Goal: Information Seeking & Learning: Learn about a topic

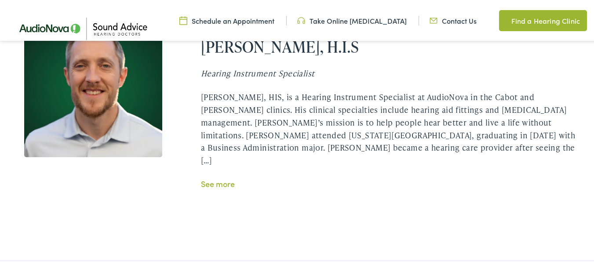
scroll to position [1773, 0]
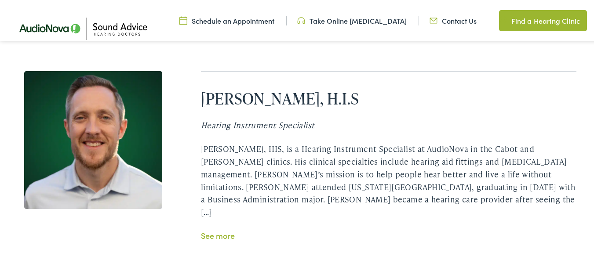
click at [212, 229] on link "See more" at bounding box center [218, 234] width 34 height 11
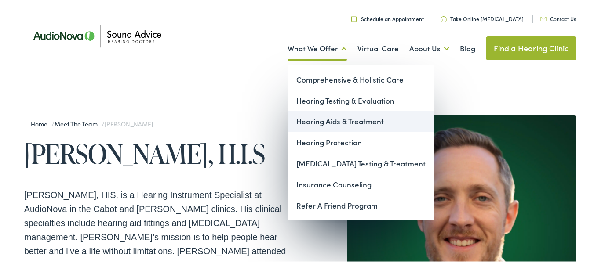
click at [308, 119] on link "Hearing Aids & Treatment" at bounding box center [360, 120] width 147 height 21
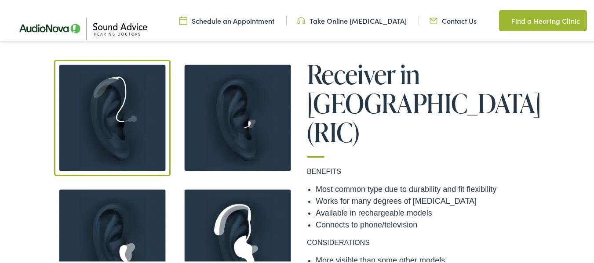
scroll to position [675, 0]
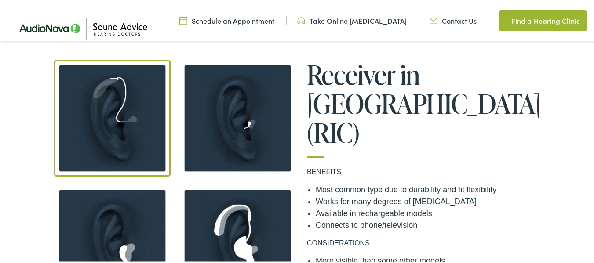
click at [261, 141] on img at bounding box center [237, 117] width 116 height 116
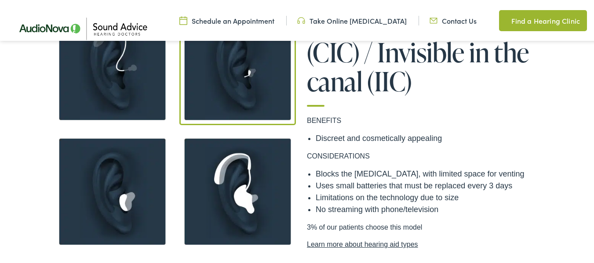
scroll to position [723, 0]
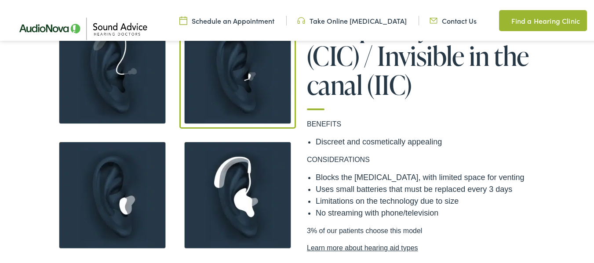
click at [102, 179] on img at bounding box center [112, 194] width 116 height 116
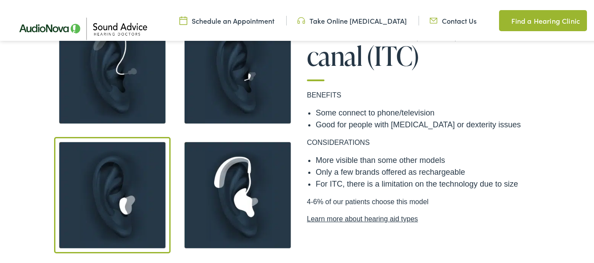
click at [254, 199] on img at bounding box center [237, 194] width 116 height 116
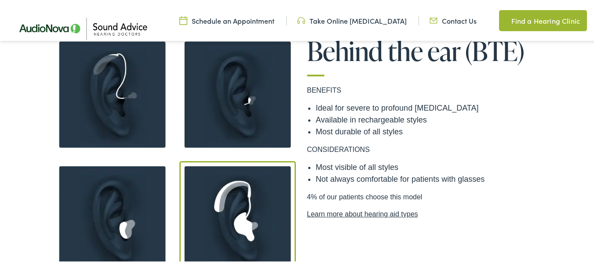
scroll to position [699, 0]
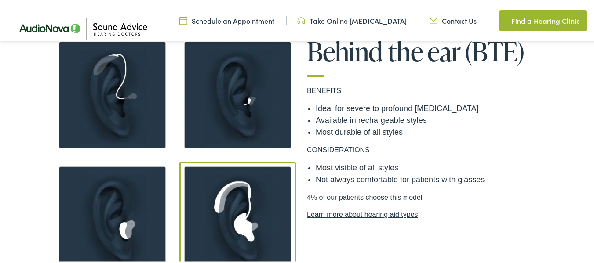
click at [338, 214] on link "Learn more about hearing aid types" at bounding box center [425, 213] width 237 height 11
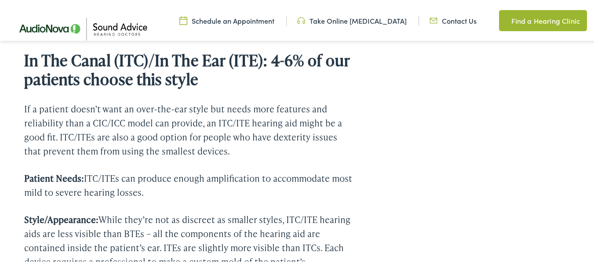
scroll to position [1670, 0]
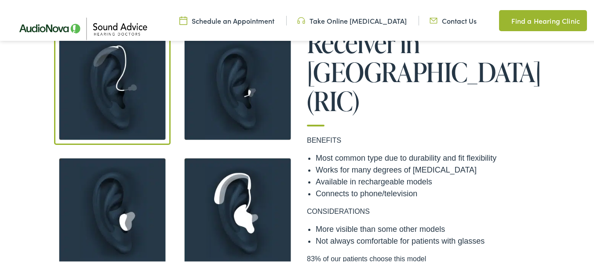
scroll to position [707, 0]
